Goal: Transaction & Acquisition: Purchase product/service

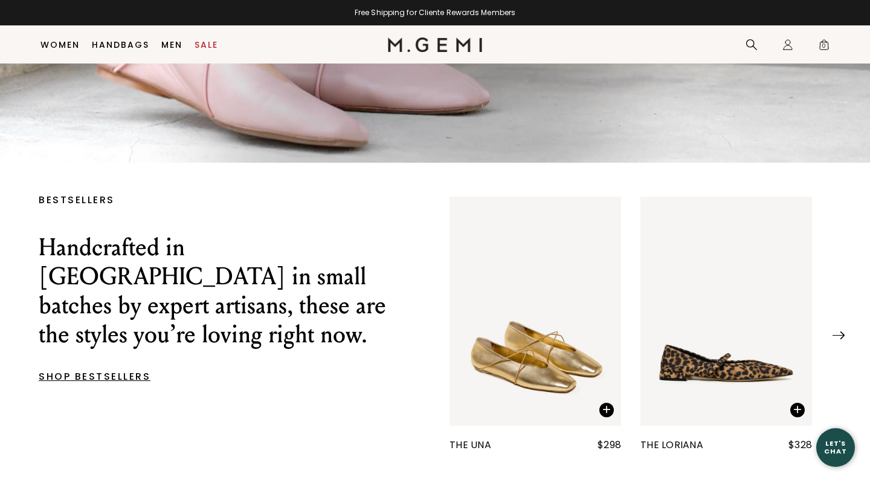
click at [722, 376] on img "1 / 25" at bounding box center [727, 310] width 172 height 229
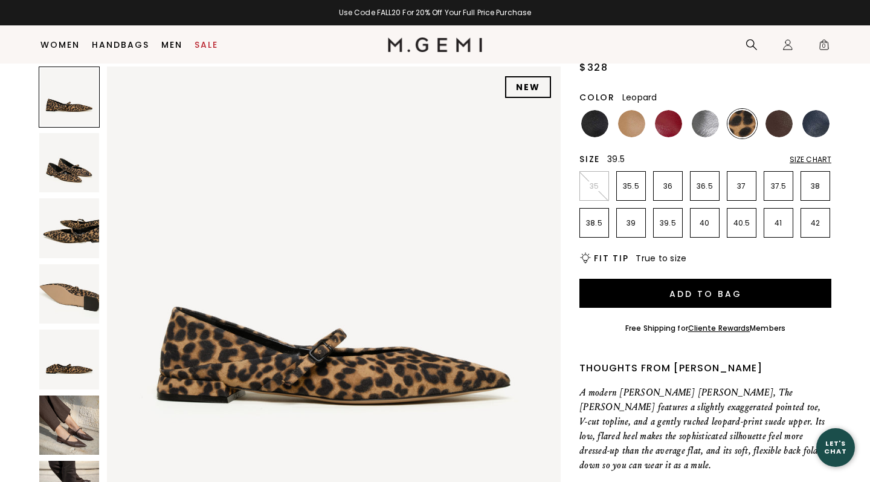
click at [670, 223] on p "39.5" at bounding box center [668, 223] width 28 height 10
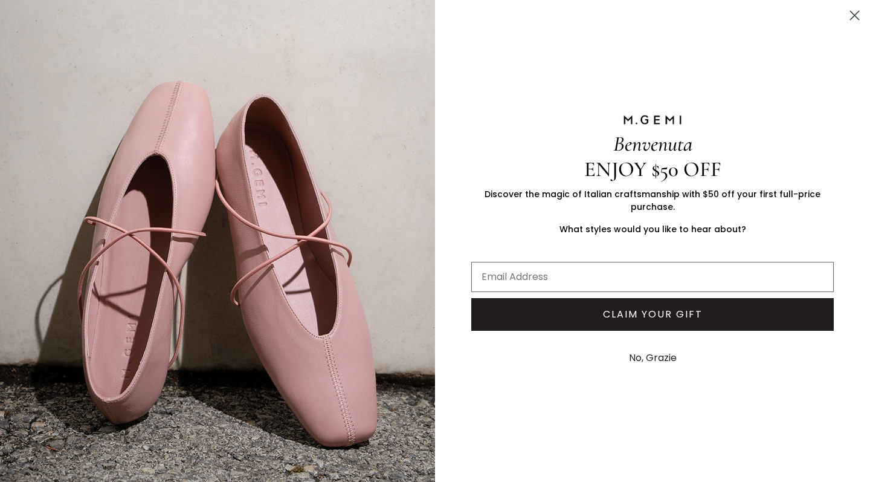
click at [59, 164] on img "FULLSCREEN Form" at bounding box center [217, 243] width 435 height 487
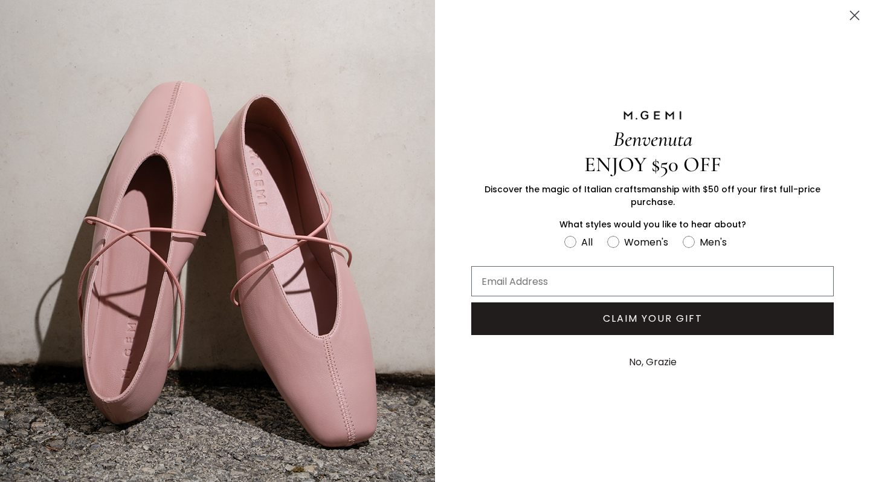
click at [855, 14] on circle "Close dialog" at bounding box center [855, 15] width 20 height 20
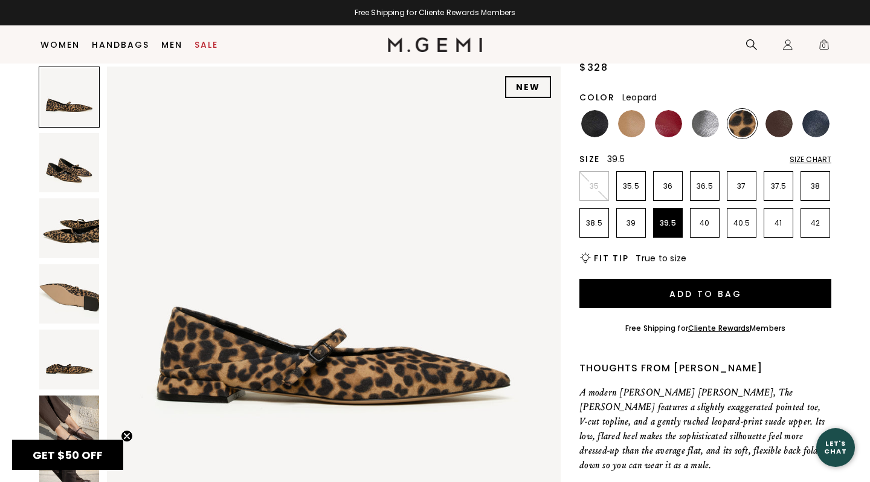
click at [82, 170] on img at bounding box center [69, 163] width 60 height 60
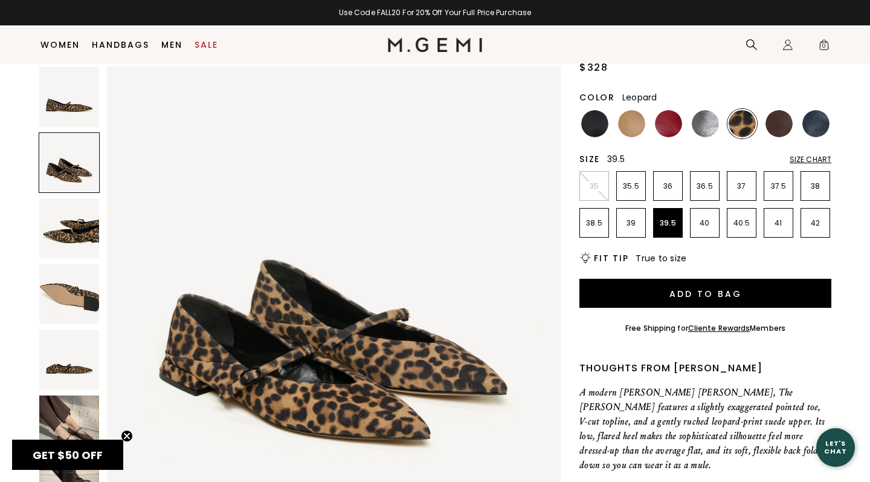
click at [70, 221] on img at bounding box center [69, 228] width 60 height 60
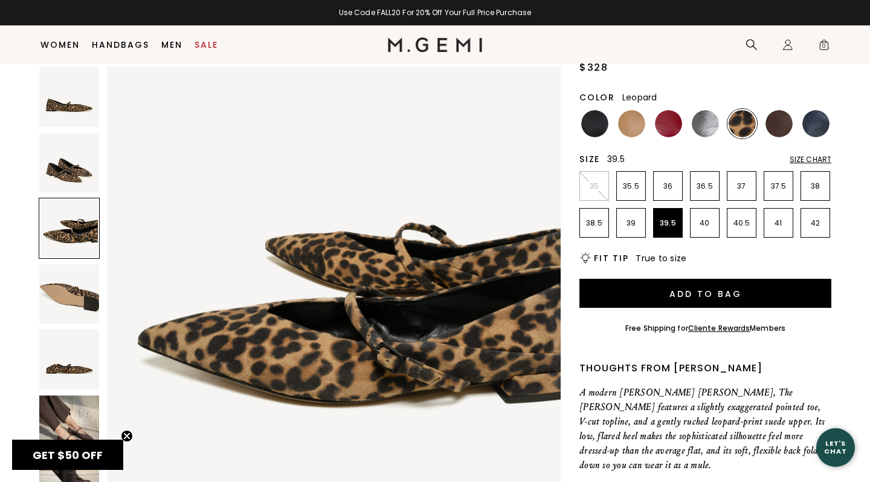
click at [60, 289] on img at bounding box center [69, 294] width 60 height 60
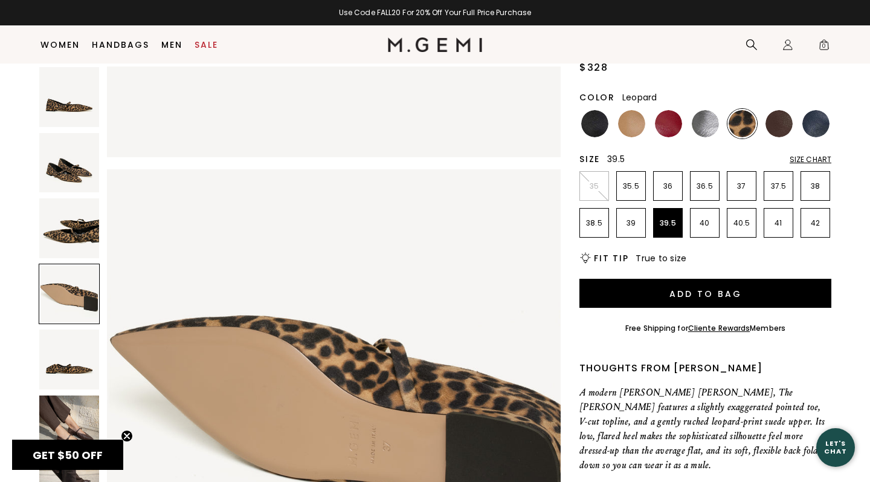
scroll to position [1399, 0]
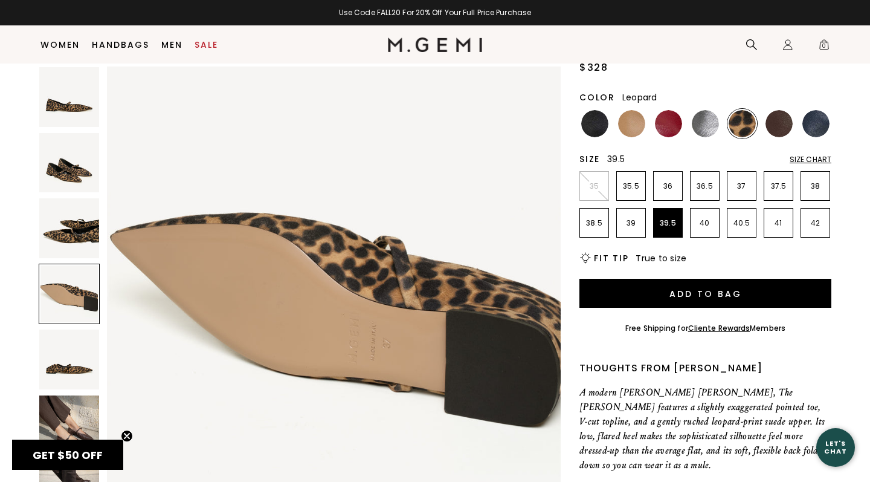
click at [51, 366] on img at bounding box center [69, 359] width 60 height 60
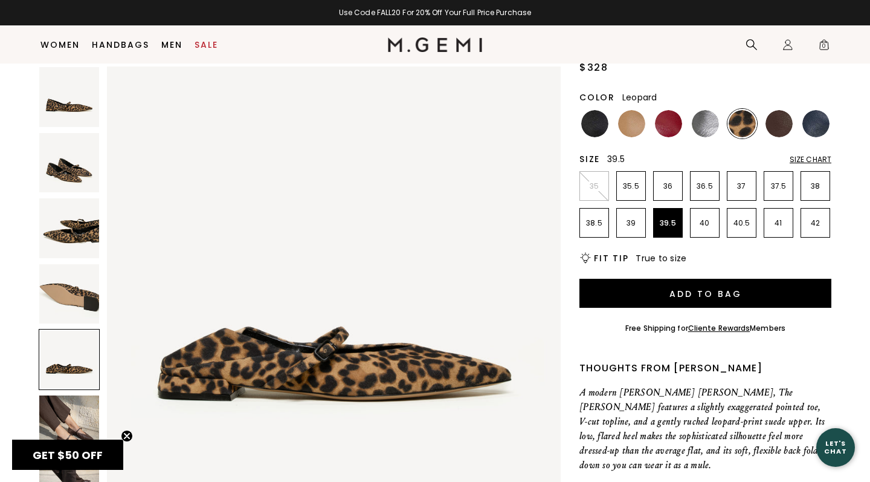
scroll to position [163, 0]
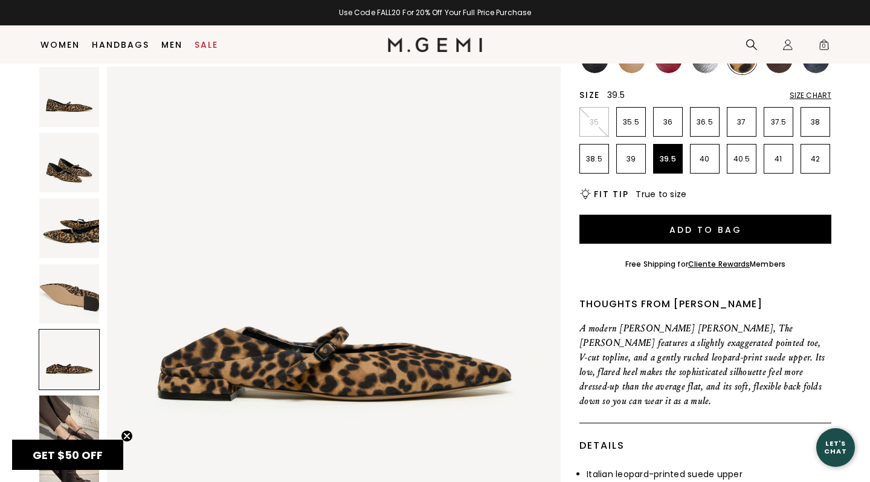
click at [62, 411] on img at bounding box center [69, 425] width 60 height 60
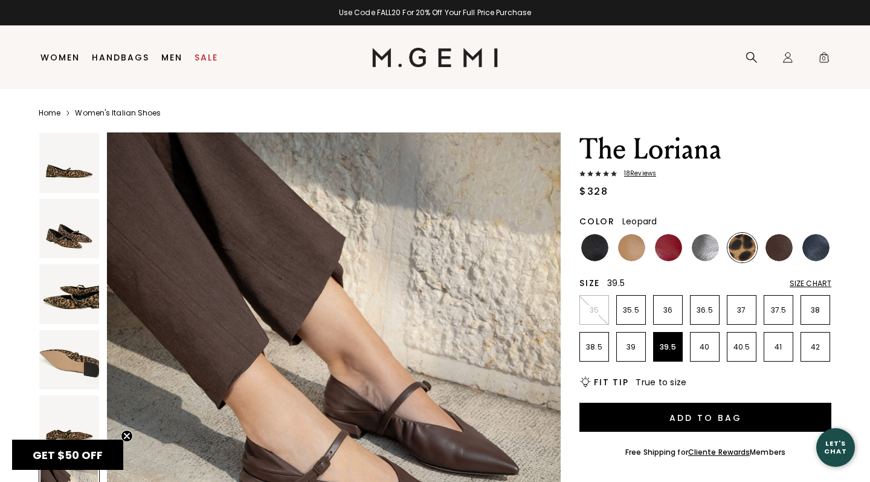
scroll to position [0, 0]
click at [212, 56] on link "Sale" at bounding box center [207, 58] width 24 height 10
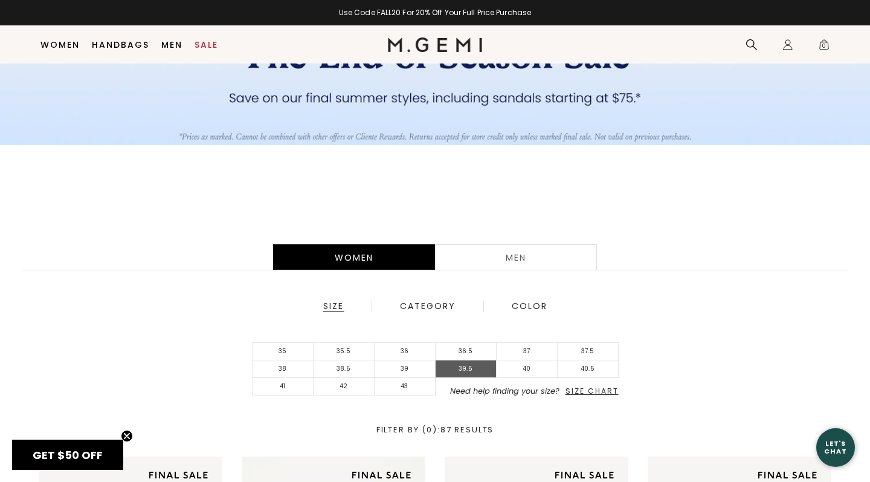
click at [459, 369] on li "39.5" at bounding box center [466, 369] width 61 height 18
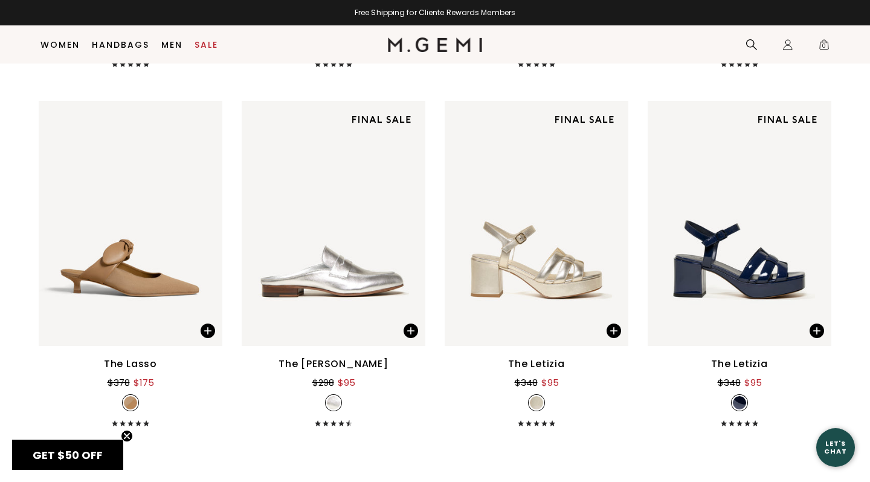
scroll to position [2428, 0]
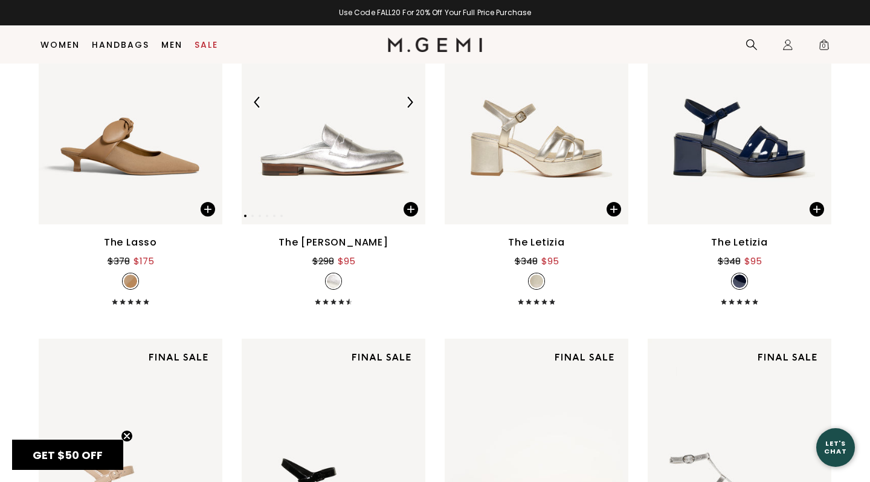
click at [344, 186] on img at bounding box center [334, 101] width 184 height 245
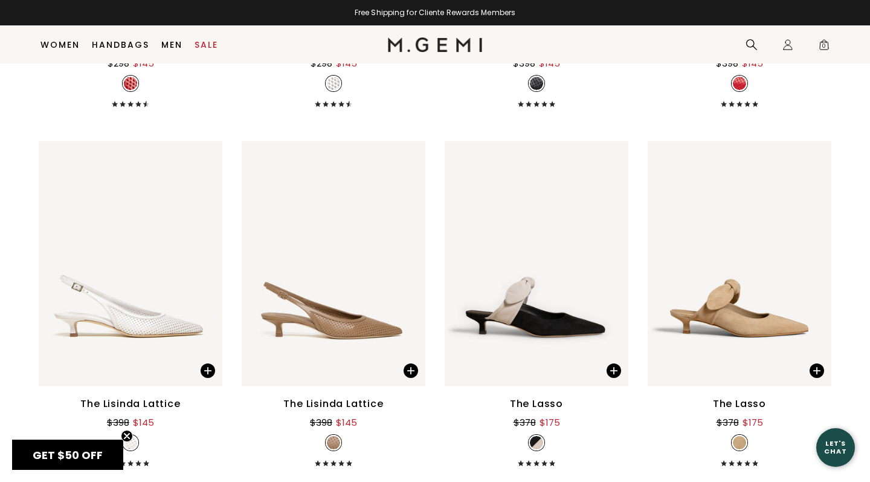
scroll to position [1780, 0]
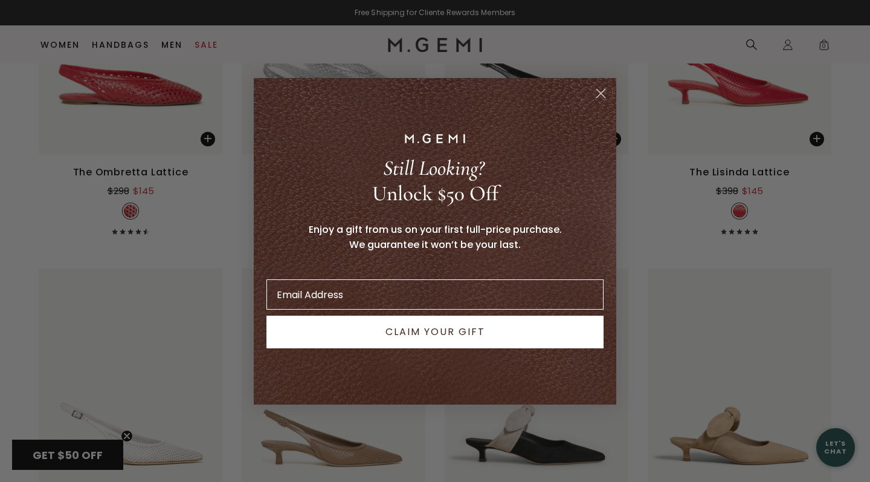
click at [56, 46] on div "Close dialog Still Looking? Unlock $50 Off Enjoy a gift from us on your first f…" at bounding box center [435, 241] width 870 height 482
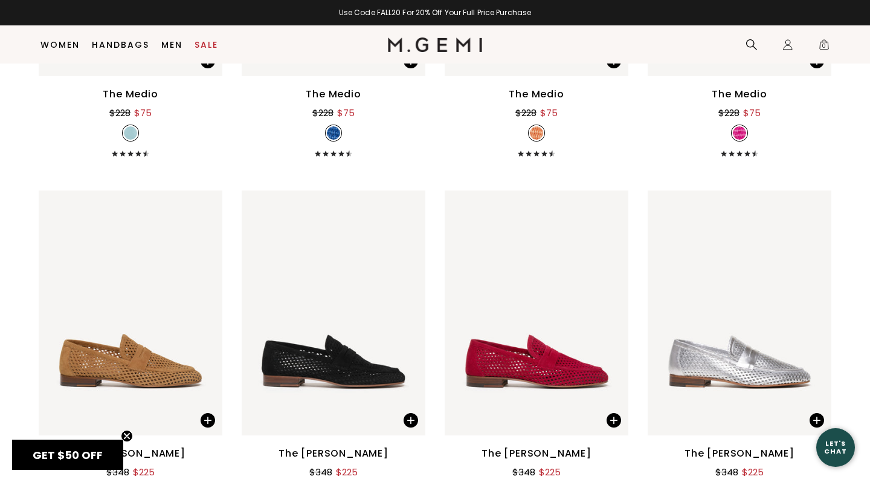
scroll to position [881, 0]
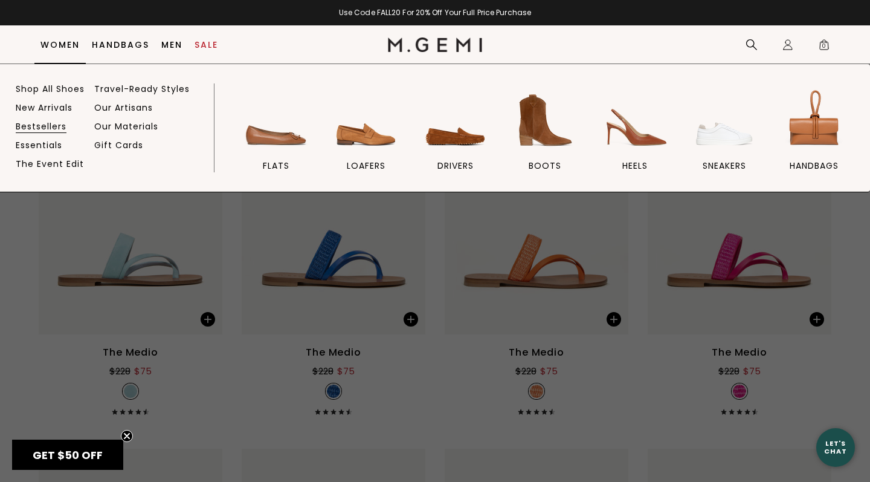
click at [45, 127] on link "Bestsellers" at bounding box center [41, 126] width 51 height 11
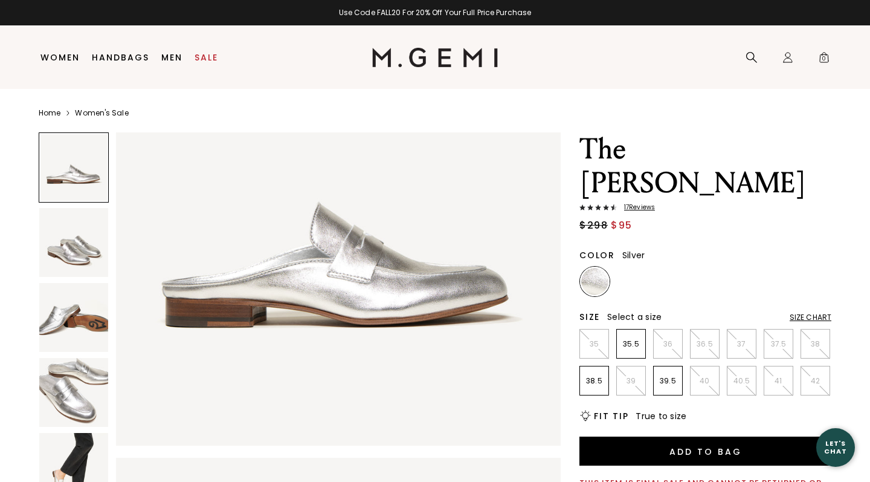
click at [81, 244] on img at bounding box center [73, 242] width 69 height 69
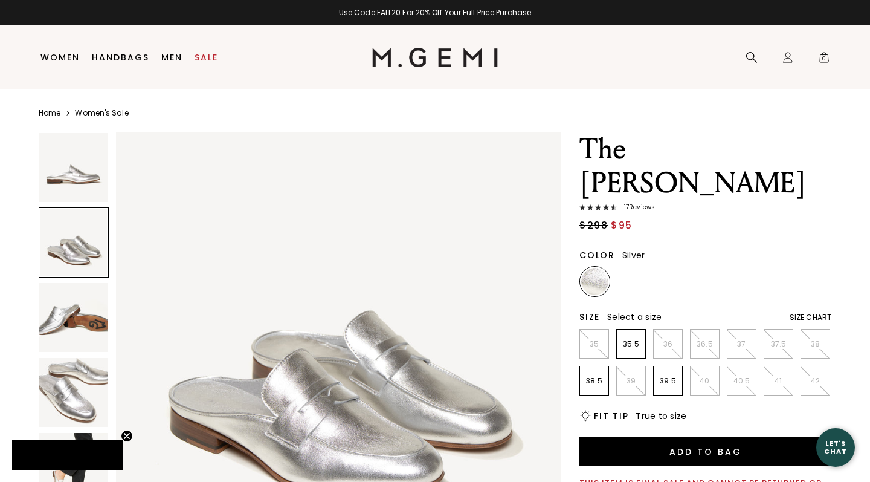
click at [79, 306] on img at bounding box center [73, 317] width 69 height 69
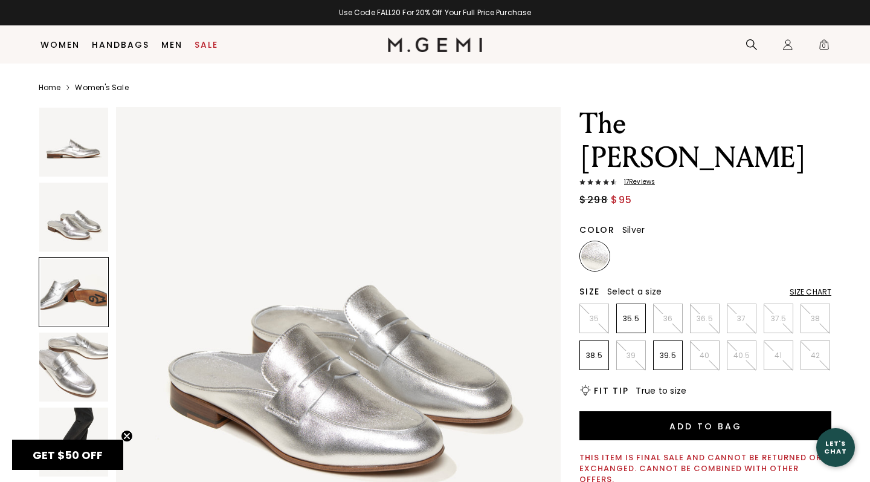
scroll to position [914, 0]
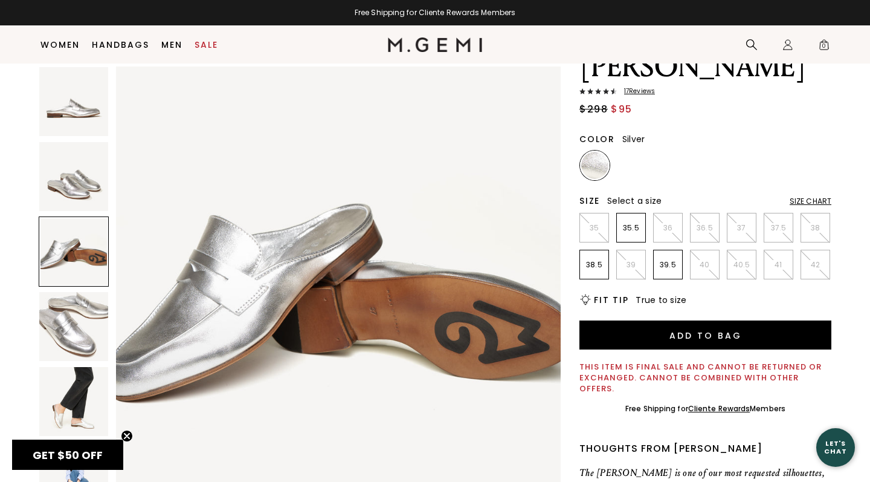
click at [80, 402] on img at bounding box center [73, 401] width 69 height 69
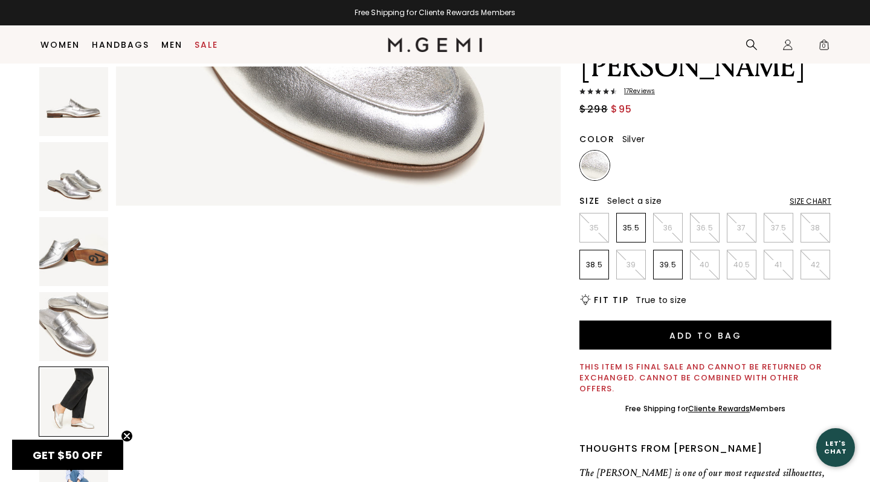
scroll to position [1828, 0]
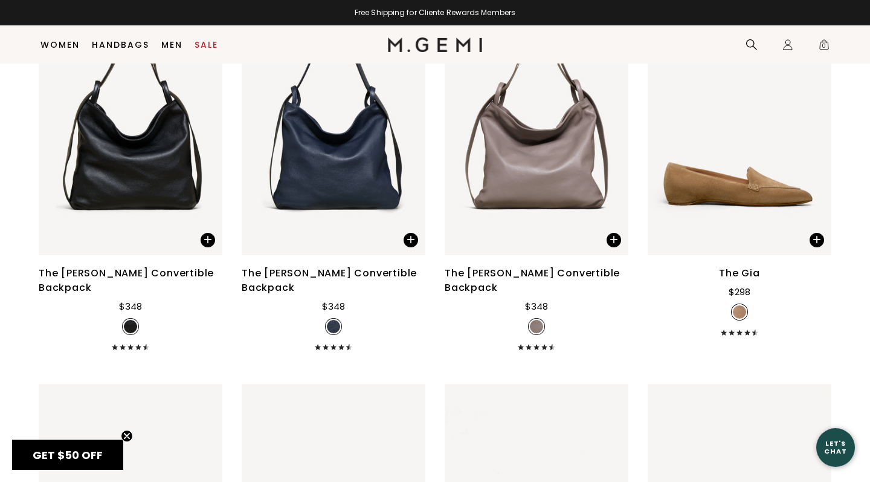
scroll to position [3914, 0]
